Goal: Task Accomplishment & Management: Manage account settings

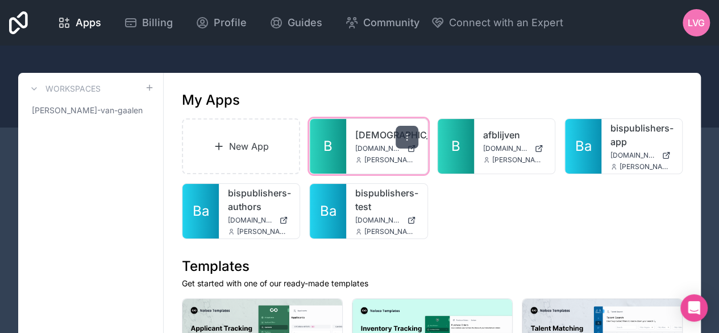
click at [405, 135] on icon at bounding box center [407, 137] width 9 height 9
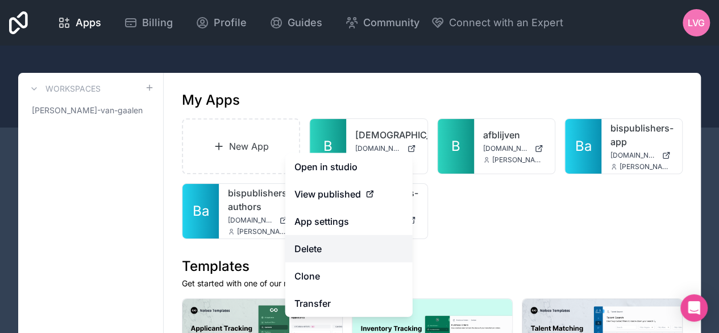
click at [332, 241] on button "Delete" at bounding box center [348, 248] width 127 height 27
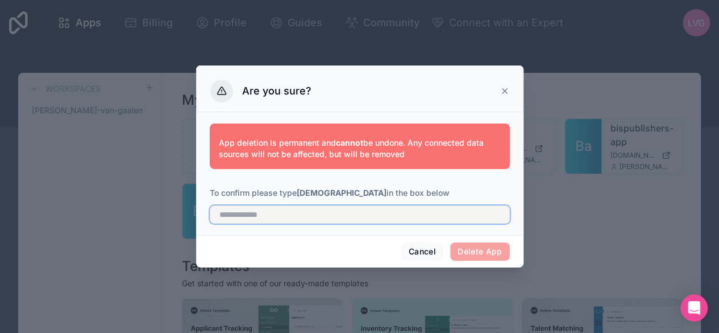
click at [316, 212] on input "text" at bounding box center [360, 214] width 300 height 18
type input "*"
type input "**********"
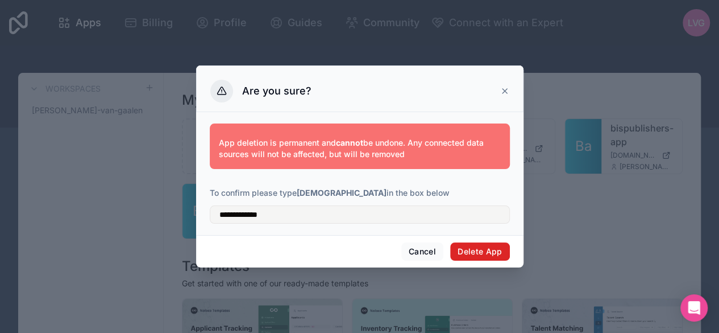
click at [472, 249] on button "Delete App" at bounding box center [480, 251] width 60 height 18
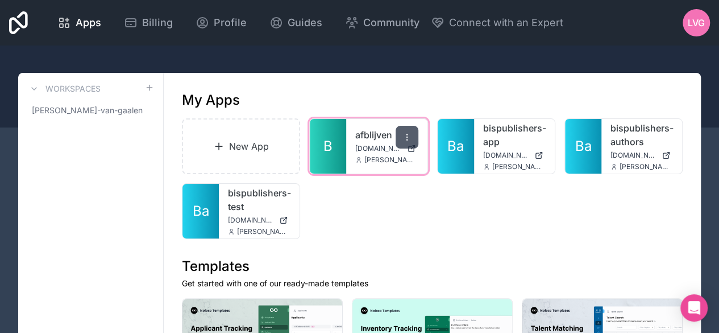
click at [405, 140] on icon at bounding box center [407, 137] width 9 height 9
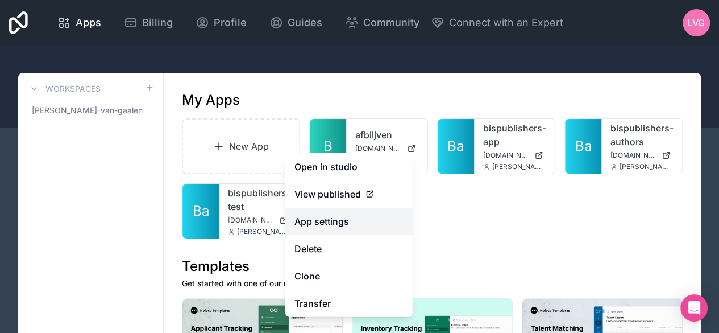
click at [338, 220] on link "App settings" at bounding box center [348, 221] width 127 height 27
